Goal: Register for event/course: Register for event/course

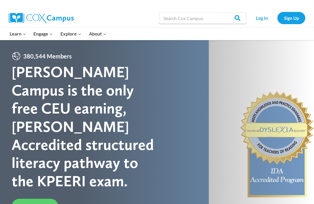
click at [261, 17] on link "Log In" at bounding box center [262, 18] width 25 height 12
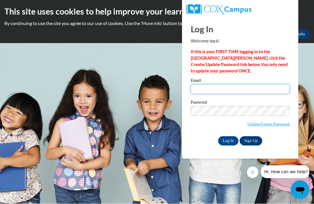
click at [206, 87] on input "Email" at bounding box center [240, 89] width 99 height 10
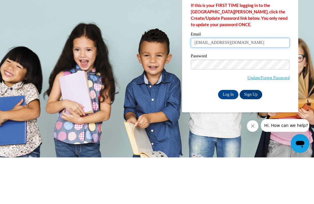
type input "ardnita927@gmail.com"
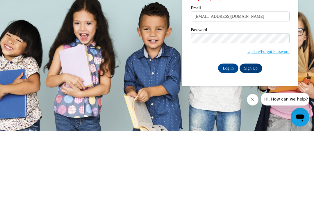
click at [230, 137] on input "Log In" at bounding box center [228, 141] width 20 height 9
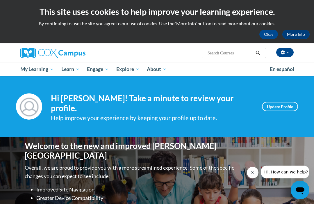
click at [257, 53] on icon "Search" at bounding box center [258, 53] width 4 height 4
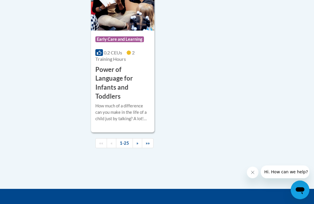
scroll to position [1585, 0]
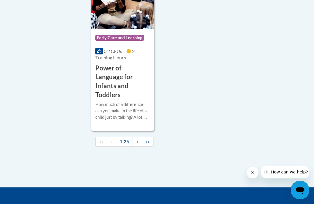
click at [139, 137] on link "»" at bounding box center [138, 142] width 10 height 10
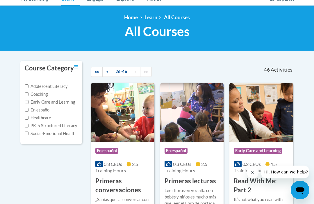
scroll to position [38, 0]
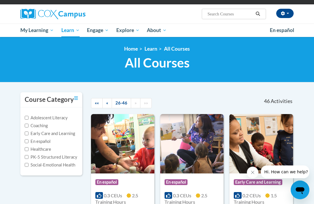
click at [236, 16] on input "Search..." at bounding box center [230, 14] width 47 height 7
type input "Cooking"
click at [259, 14] on icon "Search" at bounding box center [258, 14] width 4 height 4
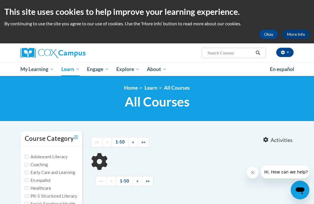
type input "Cooking"
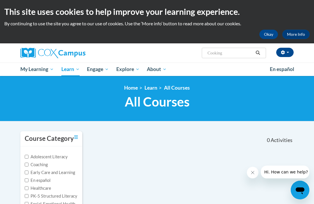
click at [257, 54] on icon "Search" at bounding box center [258, 53] width 4 height 4
click at [228, 53] on input "Cooking" at bounding box center [230, 53] width 47 height 7
type input "Cooking kitchen"
click at [259, 54] on icon "Search" at bounding box center [258, 53] width 5 height 4
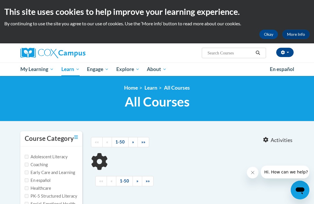
type input "Cooking kitchen"
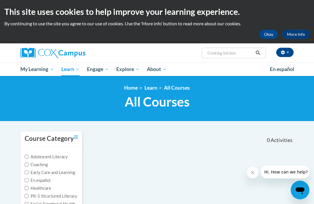
click at [258, 54] on icon "Search" at bounding box center [258, 53] width 4 height 4
click at [243, 54] on input "Cooking kitchen" at bounding box center [230, 53] width 47 height 7
type input "C"
type input "Kitchen management"
click at [260, 54] on icon "Search" at bounding box center [258, 53] width 5 height 4
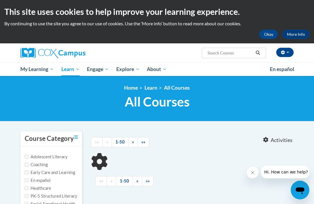
type input "Kitchen management"
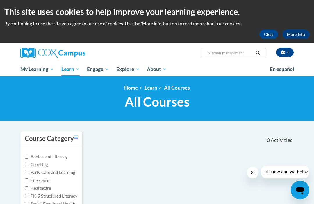
click at [259, 54] on icon "Search" at bounding box center [258, 53] width 4 height 4
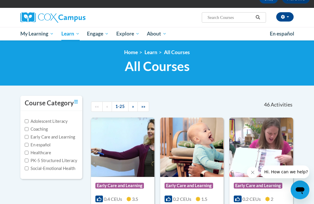
scroll to position [37, 0]
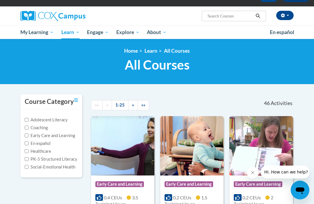
click at [36, 151] on label "Healthcare" at bounding box center [38, 151] width 26 height 6
click at [29, 151] on input "Healthcare" at bounding box center [27, 151] width 4 height 4
checkbox input "true"
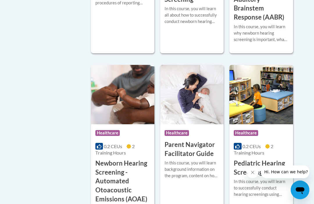
scroll to position [275, 0]
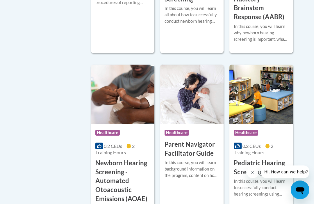
click at [54, 189] on div "Course Category Adolescent Literacy Coaching Early Care and Learning En español…" at bounding box center [157, 128] width 282 height 544
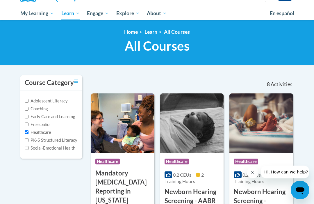
scroll to position [56, 0]
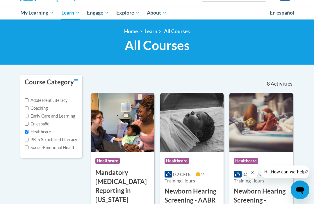
click at [26, 110] on input "Coaching" at bounding box center [27, 109] width 4 height 4
checkbox input "true"
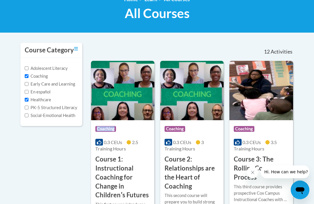
scroll to position [89, 0]
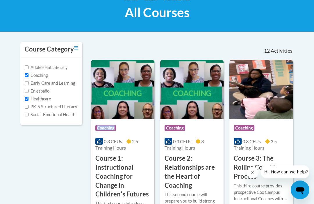
click at [25, 119] on div "Adolescent Literacy Coaching Early Care and Learning En español Healthcare PK-5…" at bounding box center [51, 91] width 62 height 68
click at [26, 116] on input "Social-Emotional Health" at bounding box center [27, 115] width 4 height 4
checkbox input "true"
click at [26, 100] on input "Healthcare" at bounding box center [27, 99] width 4 height 4
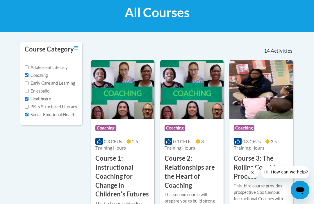
checkbox input "false"
click at [25, 75] on input "Coaching" at bounding box center [27, 75] width 4 height 4
checkbox input "false"
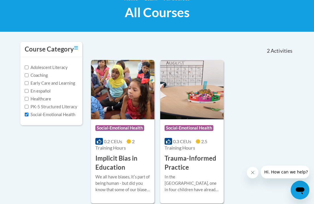
click at [77, 45] on link "Toggle collapse" at bounding box center [76, 48] width 4 height 6
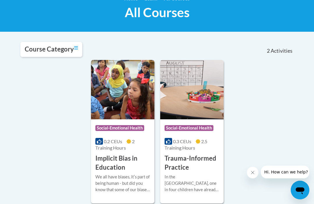
click at [75, 48] on icon "Toggle collapse" at bounding box center [76, 48] width 4 height 4
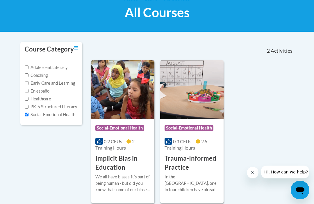
click at [29, 115] on input "Social-Emotional Health" at bounding box center [27, 115] width 4 height 4
checkbox input "false"
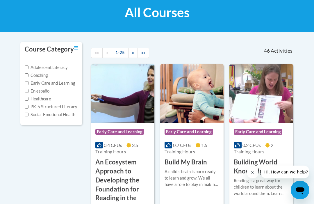
click at [27, 101] on label "Healthcare" at bounding box center [38, 99] width 26 height 6
click at [27, 101] on input "Healthcare" at bounding box center [27, 99] width 4 height 4
checkbox input "true"
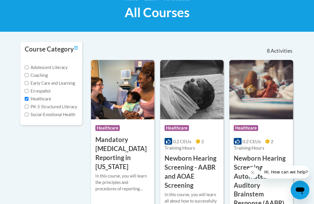
click at [27, 104] on label "PK-5 Structured Literacy" at bounding box center [51, 107] width 53 height 6
click at [27, 105] on input "PK-5 Structured Literacy" at bounding box center [27, 107] width 4 height 4
checkbox input "true"
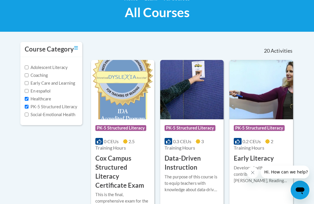
click at [27, 96] on label "Healthcare" at bounding box center [38, 99] width 26 height 6
click at [27, 97] on input "Healthcare" at bounding box center [27, 99] width 4 height 4
checkbox input "false"
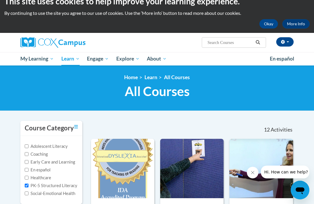
scroll to position [10, 0]
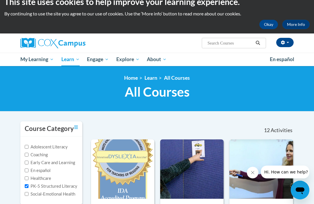
click at [245, 43] on input "Search..." at bounding box center [230, 43] width 47 height 7
type input "Nutrition"
click at [259, 43] on icon "Search" at bounding box center [258, 43] width 4 height 4
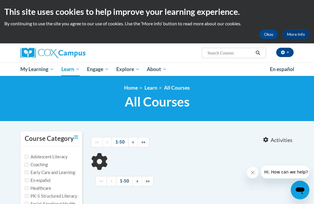
type input "Nutrition"
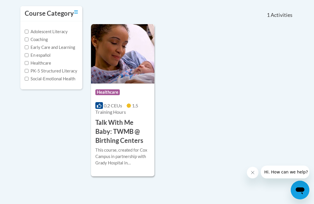
scroll to position [129, 0]
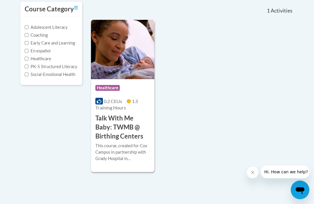
click at [119, 123] on h3 "Talk With Me Baby: TWMB @ Birthing Centers" at bounding box center [123, 127] width 55 height 27
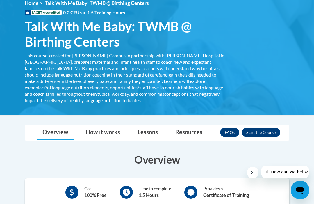
scroll to position [84, 0]
click at [103, 132] on link "How it works" at bounding box center [103, 132] width 46 height 15
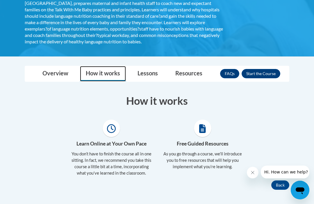
scroll to position [143, 0]
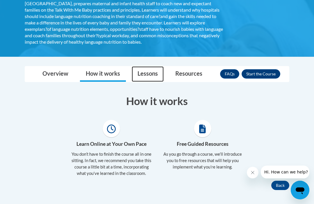
click at [146, 73] on link "Lessons" at bounding box center [148, 73] width 32 height 15
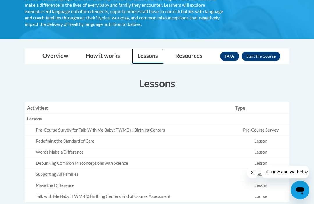
scroll to position [160, 0]
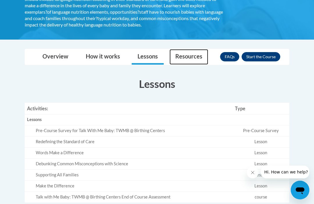
click at [185, 58] on link "Resources" at bounding box center [189, 56] width 39 height 15
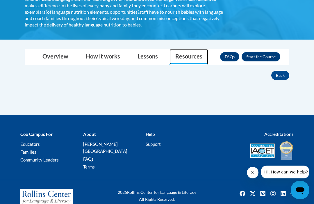
scroll to position [147, 0]
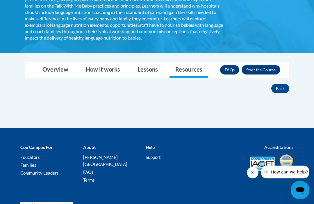
click at [267, 67] on button "Enroll" at bounding box center [261, 69] width 39 height 9
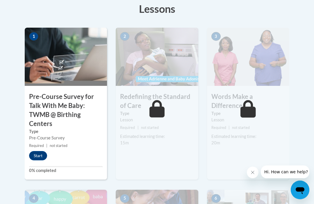
scroll to position [181, 0]
click at [41, 156] on button "Start" at bounding box center [38, 155] width 18 height 9
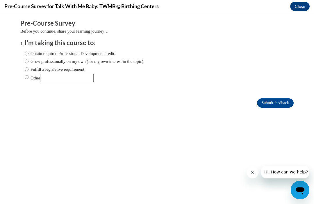
scroll to position [0, 0]
click at [25, 52] on input "Obtain required Professional Development credit." at bounding box center [27, 53] width 4 height 6
radio input "true"
click at [25, 52] on input "Obtain required Professional Development credit." at bounding box center [27, 53] width 4 height 6
click at [277, 104] on input "Submit feedback" at bounding box center [275, 102] width 37 height 9
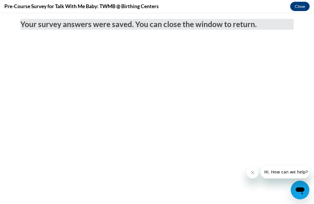
click at [301, 70] on body "Your survey answers were saved. You can close the window to return." at bounding box center [157, 108] width 314 height 191
click at [301, 9] on button "Close" at bounding box center [301, 6] width 20 height 9
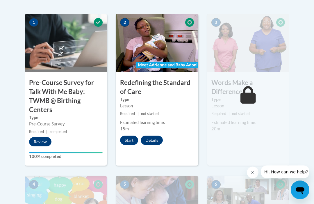
scroll to position [196, 0]
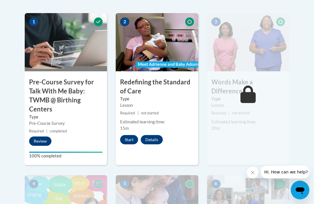
click at [130, 139] on button "Start" at bounding box center [129, 139] width 18 height 9
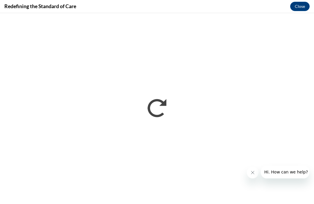
scroll to position [579, 0]
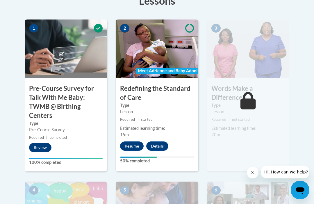
scroll to position [221, 0]
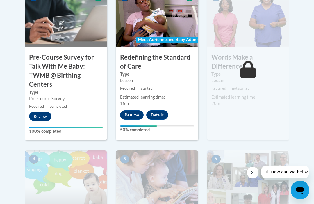
click at [131, 115] on button "Resume" at bounding box center [132, 114] width 24 height 9
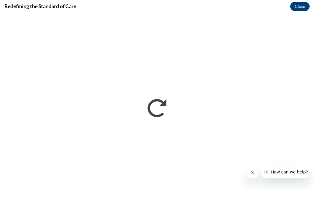
scroll to position [263, 0]
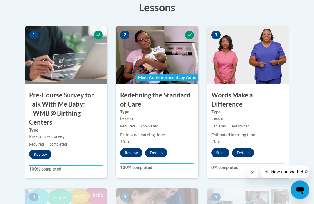
scroll to position [181, 0]
